Goal: Task Accomplishment & Management: Manage account settings

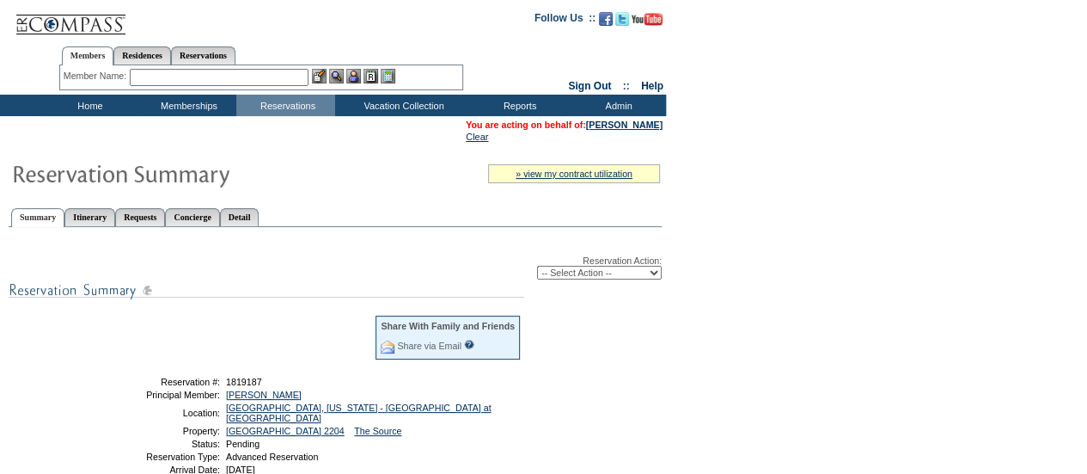
drag, startPoint x: 0, startPoint y: 0, endPoint x: 566, endPoint y: 268, distance: 625.9
click at [566, 268] on select "-- Select Action -- Modify Reservation Dates Modify Reservation Cost Modify Occ…" at bounding box center [599, 273] width 125 height 14
select select "ChangeOccupancy"
click at [537, 267] on select "-- Select Action -- Modify Reservation Dates Modify Reservation Cost Modify Occ…" at bounding box center [599, 273] width 125 height 14
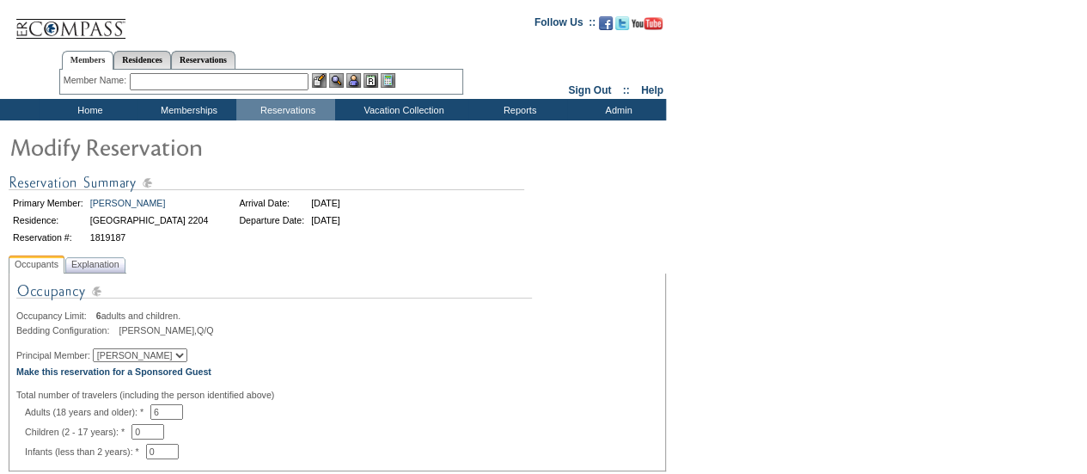
scroll to position [83, 0]
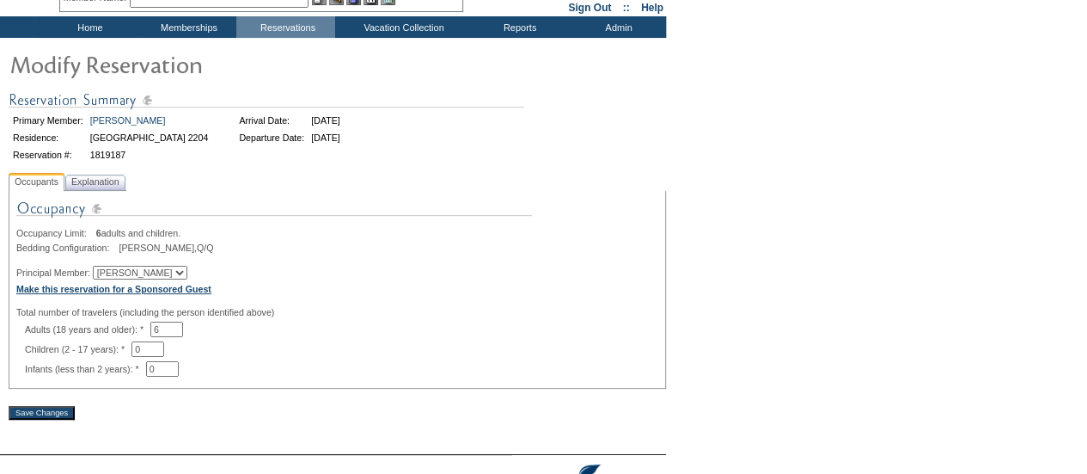
click at [198, 287] on b "Make this reservation for a Sponsored Guest" at bounding box center [113, 289] width 195 height 10
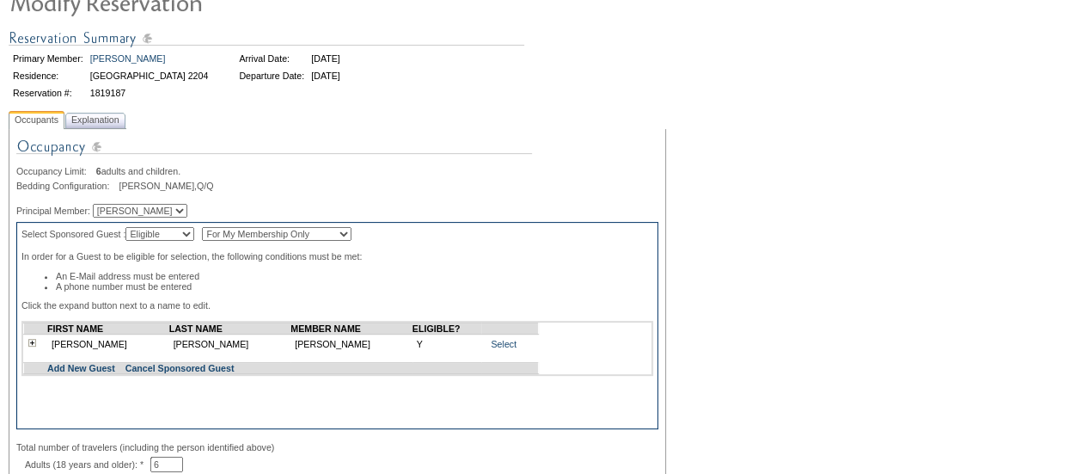
scroll to position [146, 0]
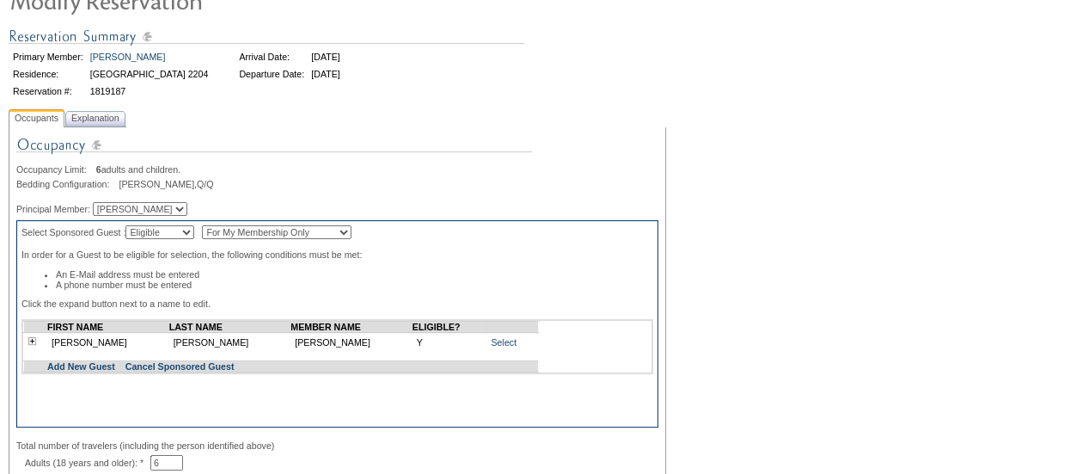
click at [193, 235] on select "Eligible Non-Eligible" at bounding box center [159, 232] width 69 height 14
click at [277, 235] on select "For My Membership Only For All Members In Membership" at bounding box center [277, 232] width 150 height 14
select select "For All Members In Membership"
click at [225, 227] on select "For My Membership Only For All Members In Membership" at bounding box center [277, 232] width 150 height 14
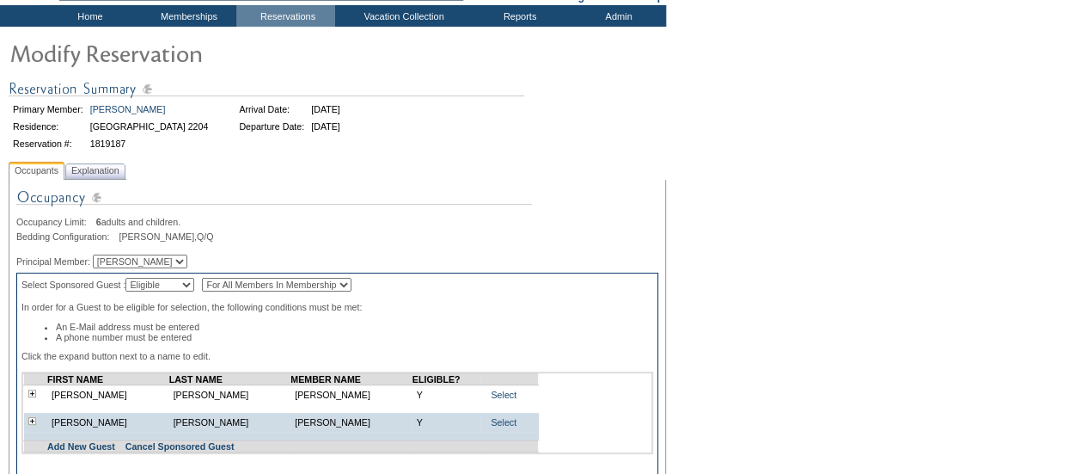
scroll to position [93, 0]
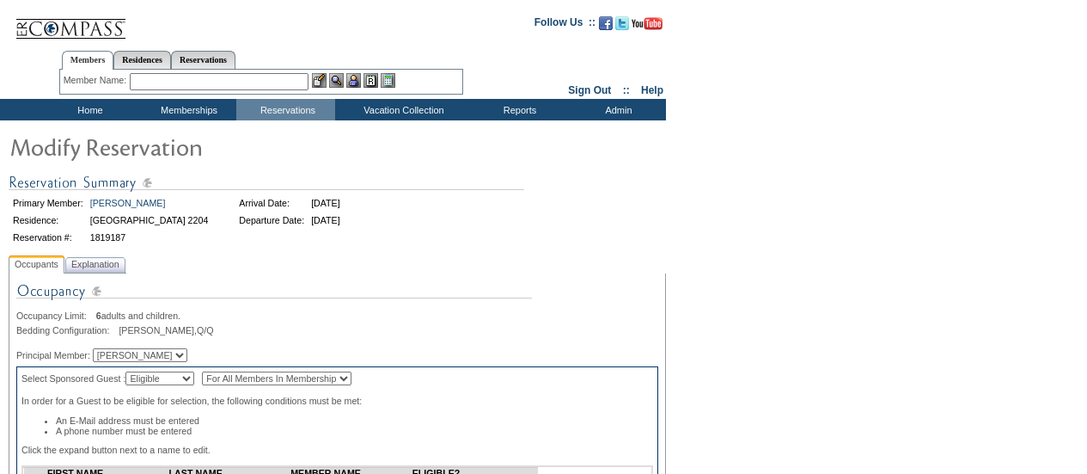
select select "For All Members In Membership"
